Goal: Task Accomplishment & Management: Manage account settings

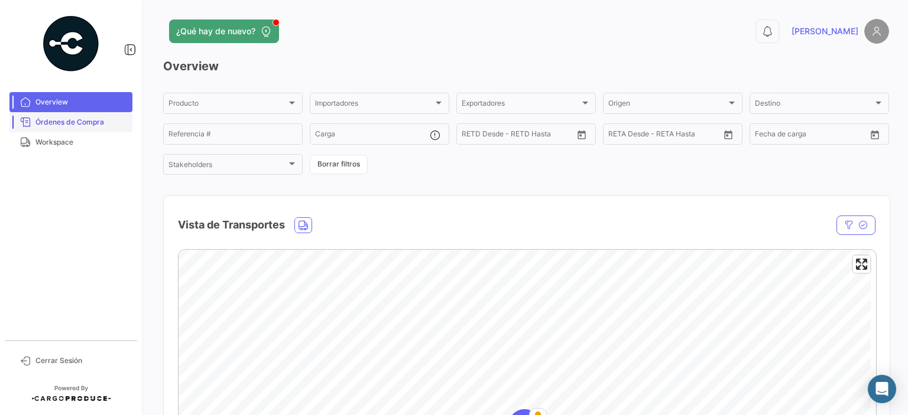
click at [78, 122] on span "Órdenes de Compra" at bounding box center [81, 122] width 92 height 11
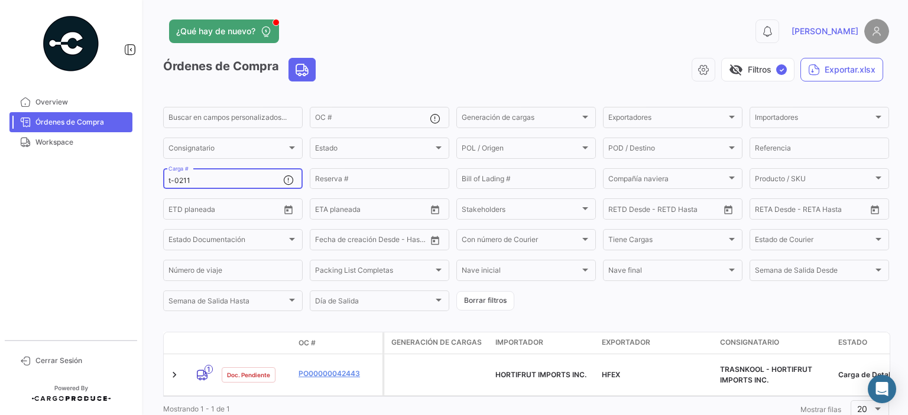
click at [190, 181] on input "t-0211" at bounding box center [225, 181] width 115 height 8
click at [183, 181] on input "t-0211" at bounding box center [225, 181] width 115 height 8
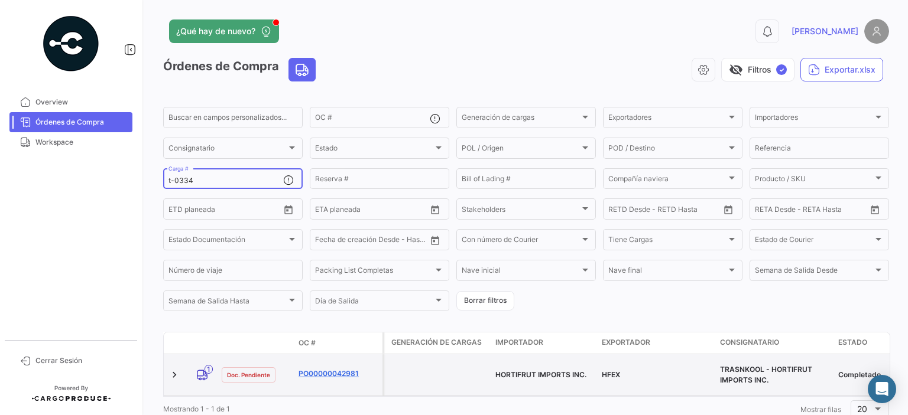
type input "t-0334"
click at [320, 371] on link "PO00000042981" at bounding box center [337, 374] width 79 height 11
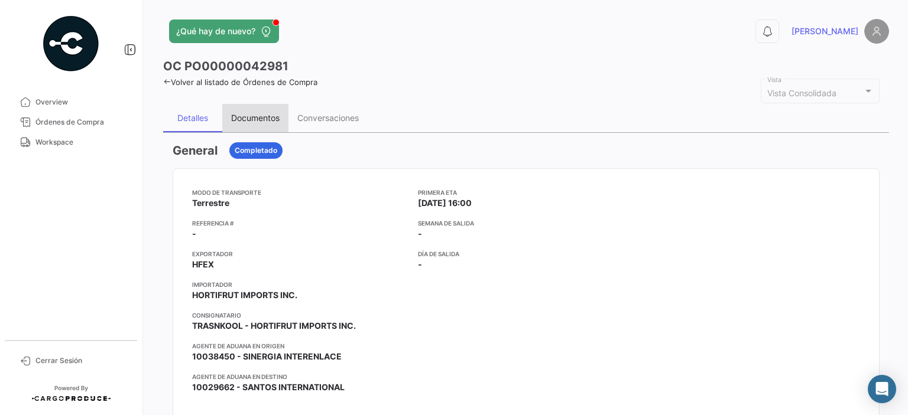
click at [251, 114] on div "Documentos" at bounding box center [255, 118] width 48 height 10
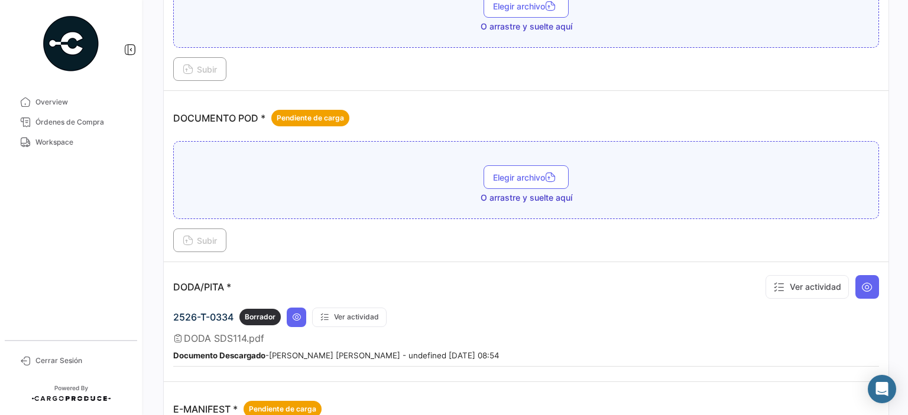
scroll to position [591, 0]
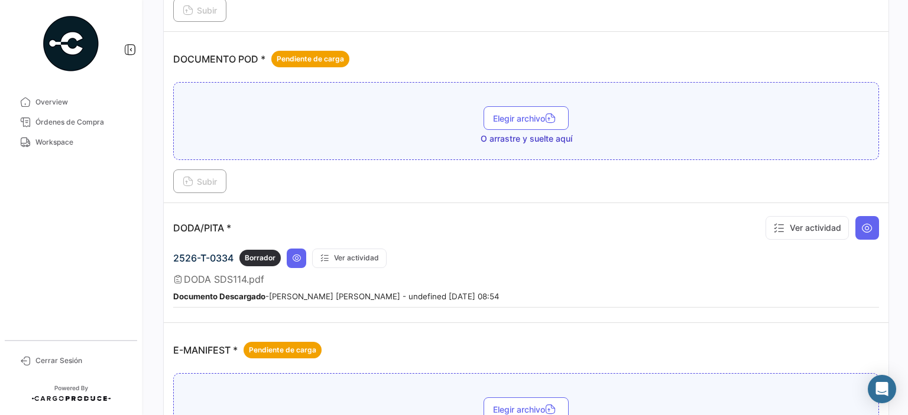
click at [710, 258] on div "2526-T-0334 Borrador Ver actividad" at bounding box center [526, 259] width 706 height 20
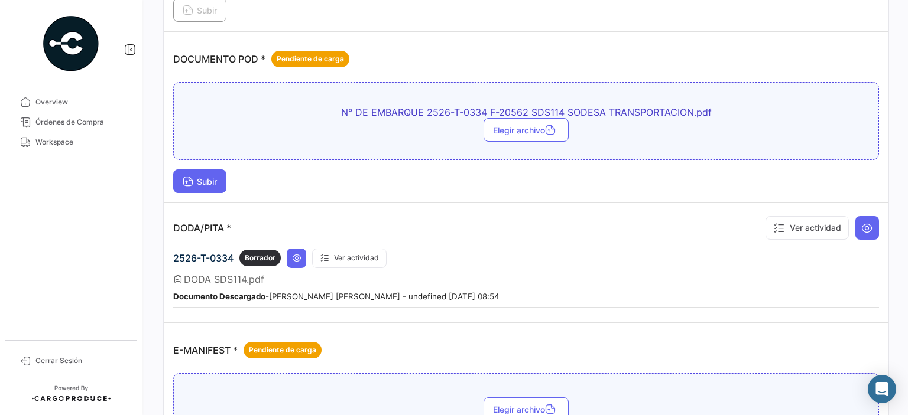
click at [212, 177] on span "Subir" at bounding box center [200, 182] width 34 height 10
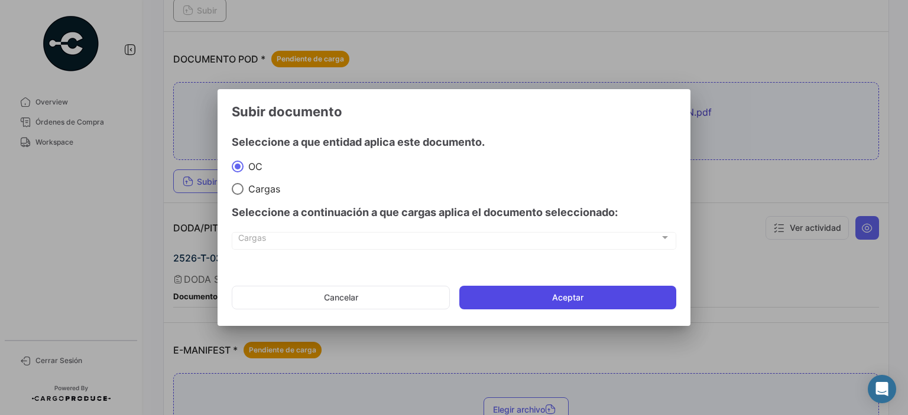
click at [508, 291] on button "Aceptar" at bounding box center [567, 298] width 217 height 24
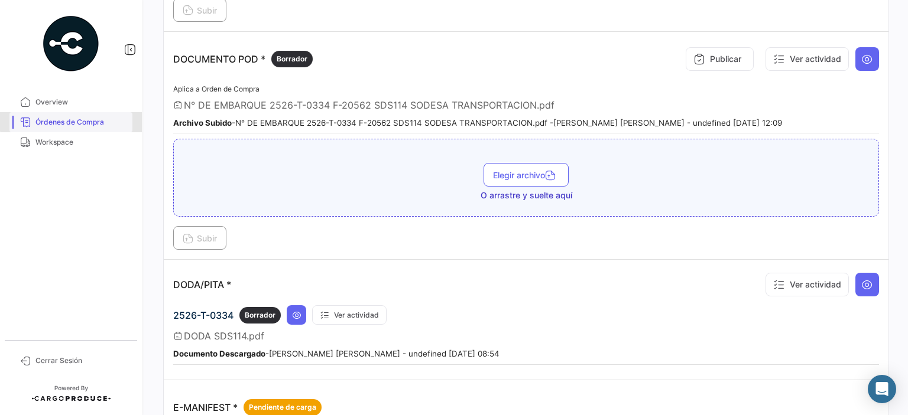
click at [79, 121] on span "Órdenes de Compra" at bounding box center [81, 122] width 92 height 11
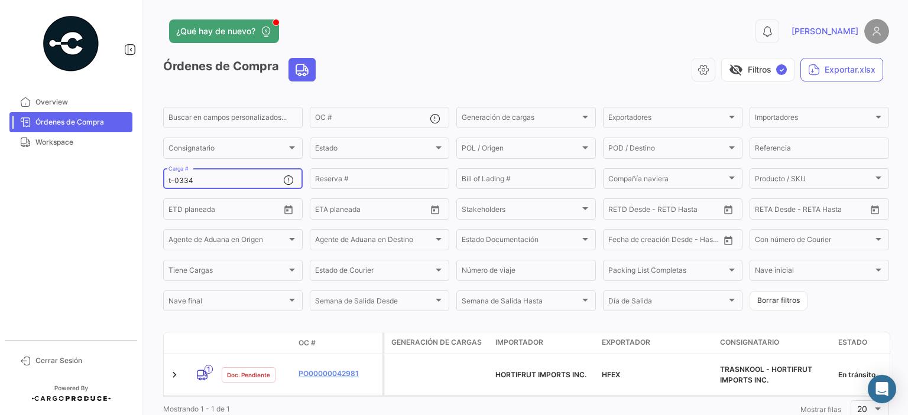
click at [181, 182] on input "t-0334" at bounding box center [225, 181] width 115 height 8
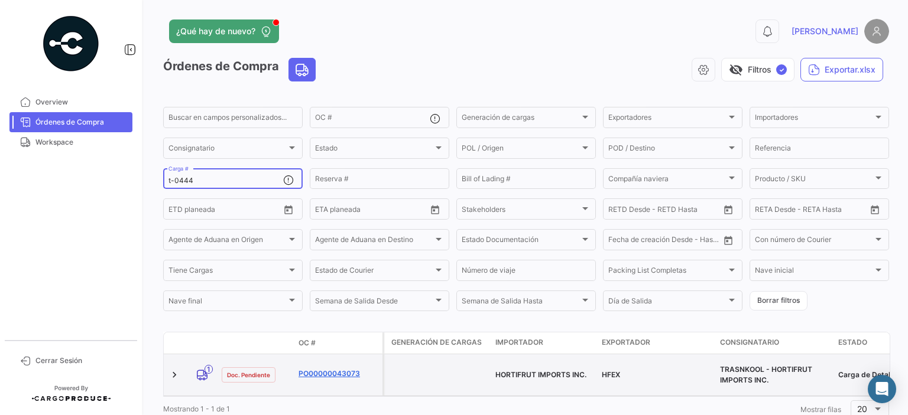
type input "t-0444"
click at [324, 369] on link "PO00000043073" at bounding box center [337, 374] width 79 height 11
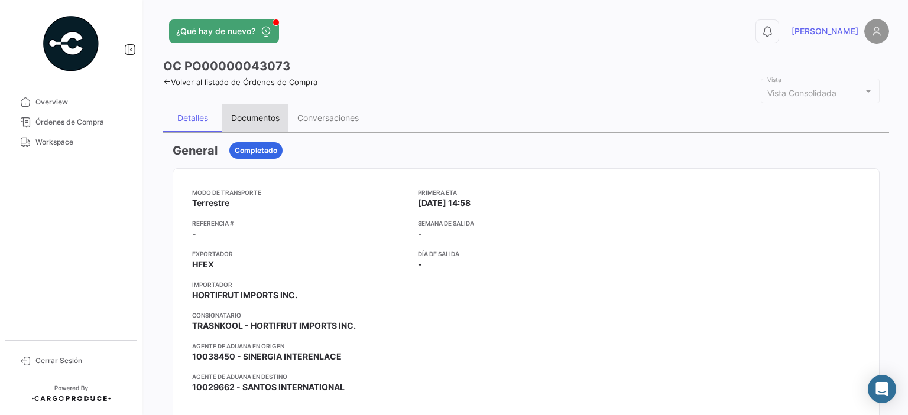
click at [262, 122] on div "Documentos" at bounding box center [255, 118] width 48 height 10
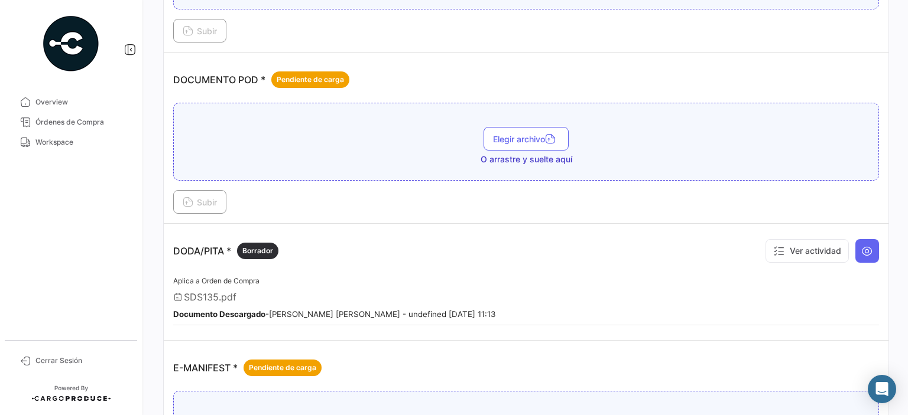
scroll to position [591, 0]
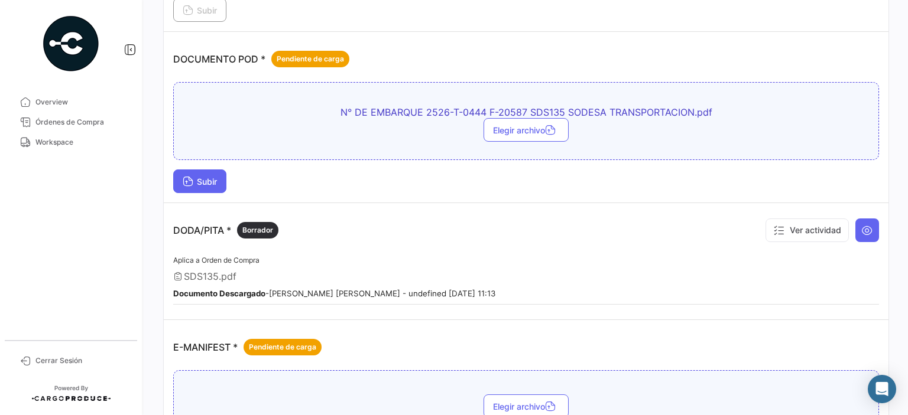
click at [200, 177] on span "Subir" at bounding box center [200, 182] width 34 height 10
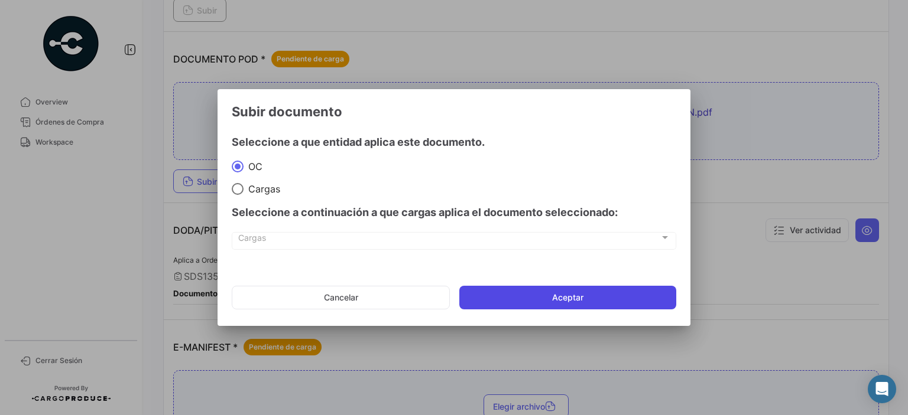
click at [553, 295] on button "Aceptar" at bounding box center [567, 298] width 217 height 24
